Goal: Check status: Check status

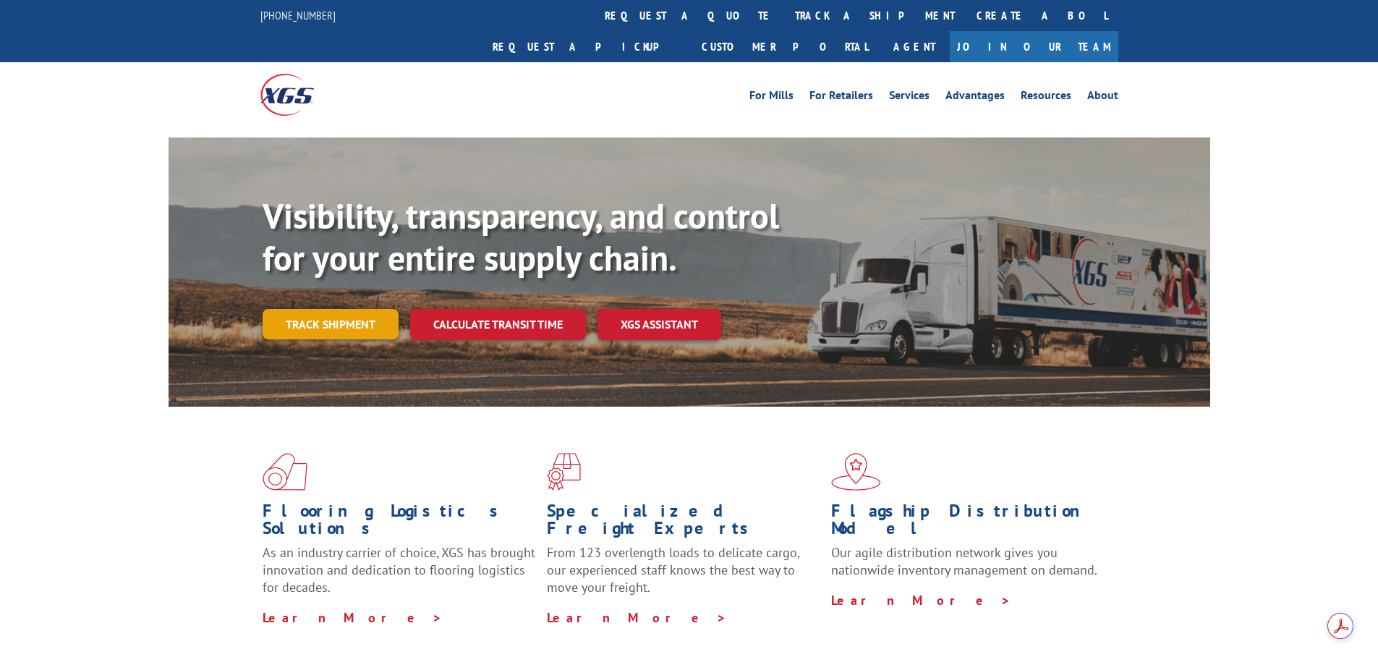
click at [306, 309] on link "Track shipment" at bounding box center [331, 324] width 136 height 30
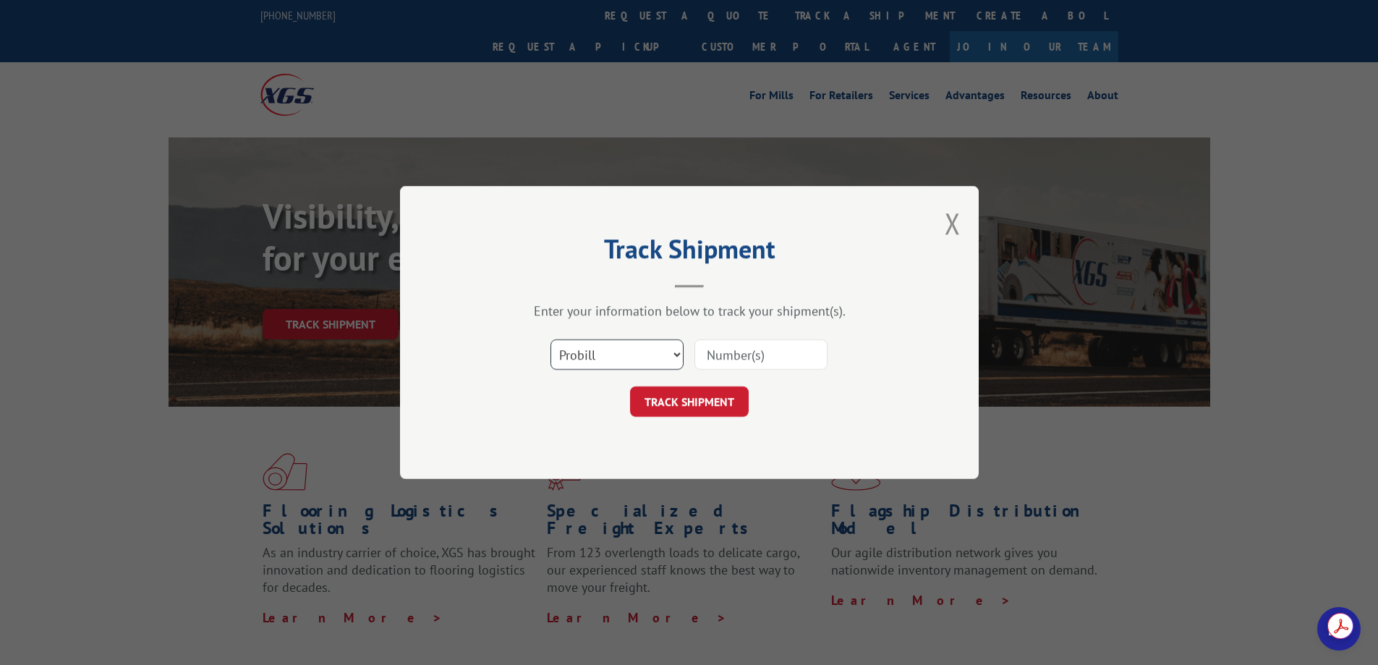
click at [635, 355] on select "Select category... Probill BOL PO" at bounding box center [616, 354] width 133 height 30
select select "bol"
click at [550, 339] on select "Select category... Probill BOL PO" at bounding box center [616, 354] width 133 height 30
click at [757, 349] on input at bounding box center [760, 354] width 133 height 30
paste input "54393162"
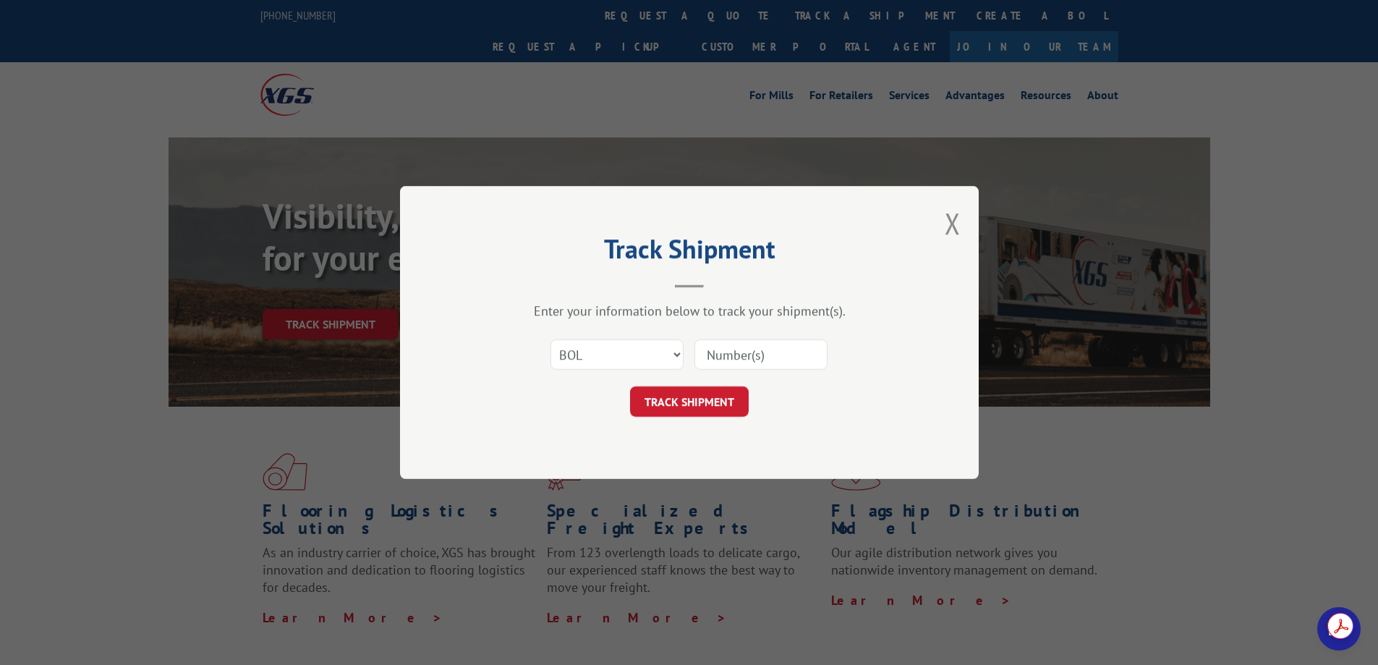
type input "54393162"
click button "TRACK SHIPMENT" at bounding box center [689, 401] width 119 height 30
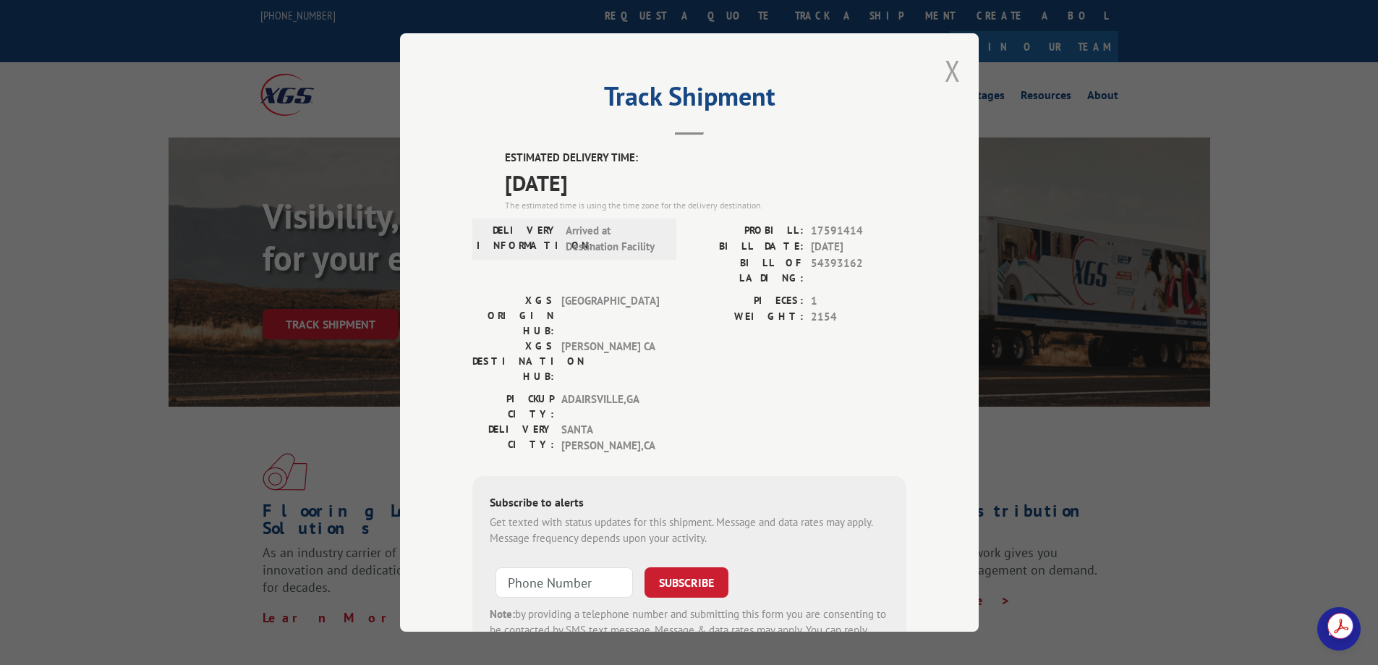
click at [945, 72] on button "Close modal" at bounding box center [953, 70] width 16 height 38
